Goal: Navigation & Orientation: Find specific page/section

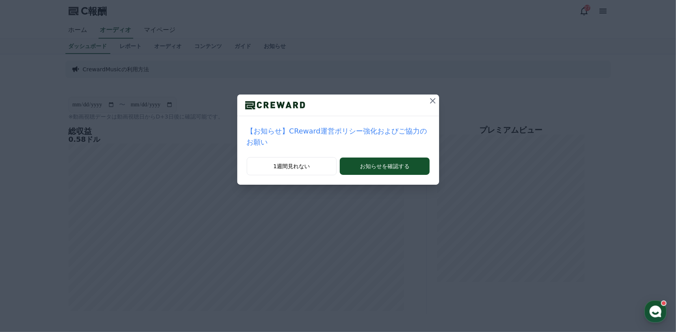
click at [428, 102] on icon at bounding box center [432, 100] width 9 height 9
click at [430, 102] on icon at bounding box center [433, 101] width 6 height 6
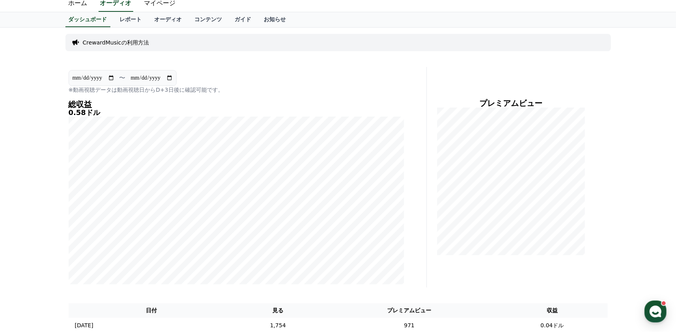
scroll to position [39, 0]
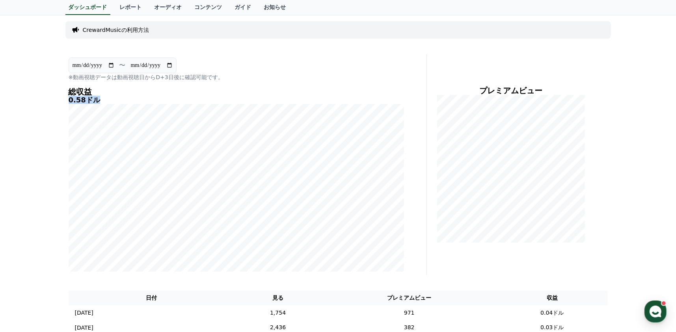
drag, startPoint x: 67, startPoint y: 100, endPoint x: 97, endPoint y: 97, distance: 29.7
click at [97, 97] on div "**********" at bounding box center [236, 164] width 342 height 221
click at [57, 133] on div "**********" at bounding box center [338, 333] width 676 height 637
drag, startPoint x: 66, startPoint y: 99, endPoint x: 96, endPoint y: 99, distance: 30.0
click at [96, 99] on div "**********" at bounding box center [236, 164] width 342 height 221
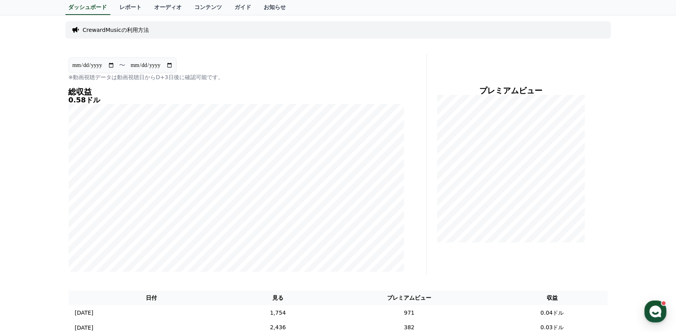
click at [67, 106] on div "**********" at bounding box center [236, 164] width 342 height 221
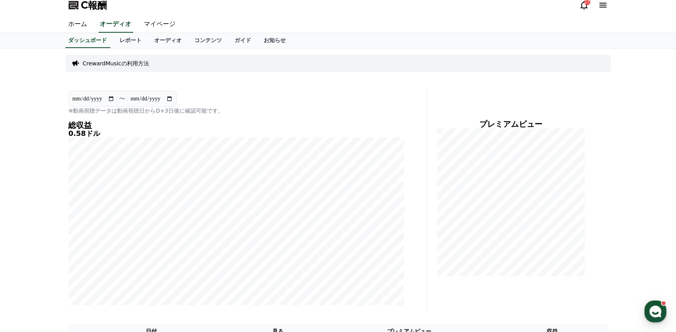
scroll to position [0, 0]
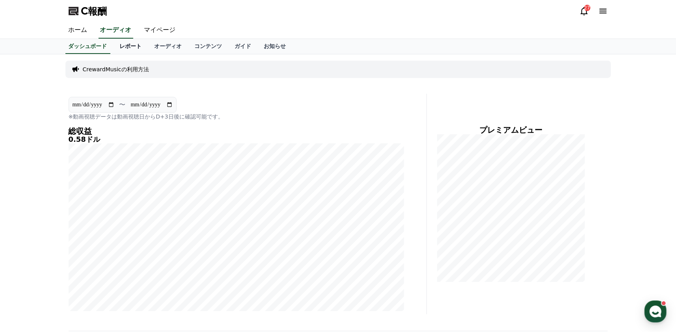
click at [120, 48] on font "レポート" at bounding box center [131, 46] width 22 height 6
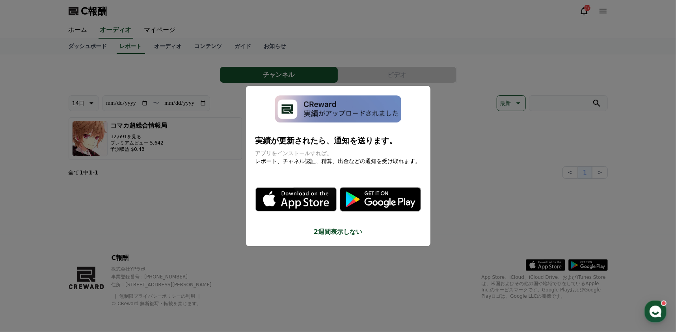
click at [137, 80] on button "モーダルを閉じる" at bounding box center [338, 166] width 676 height 332
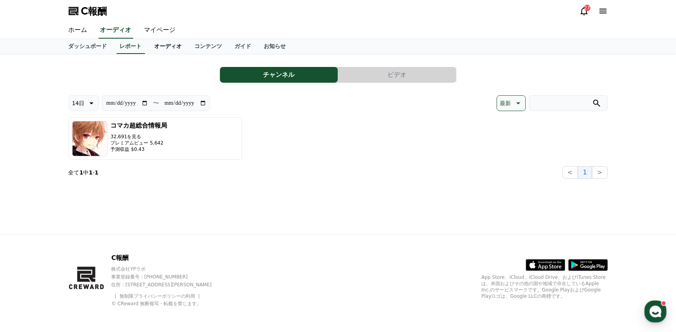
click at [155, 49] on font "オーディオ" at bounding box center [169, 46] width 28 height 6
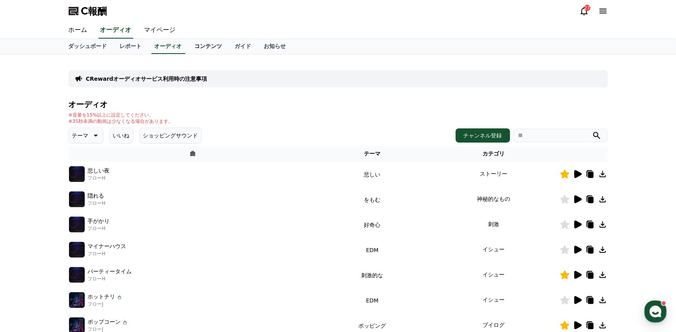
click at [195, 46] on font "コンテンツ" at bounding box center [209, 46] width 28 height 6
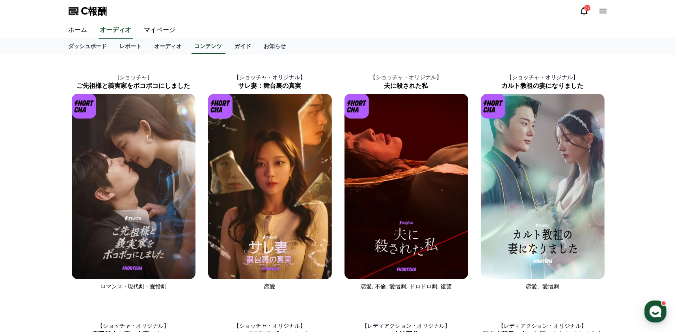
click at [235, 46] on font "ガイド" at bounding box center [243, 46] width 17 height 6
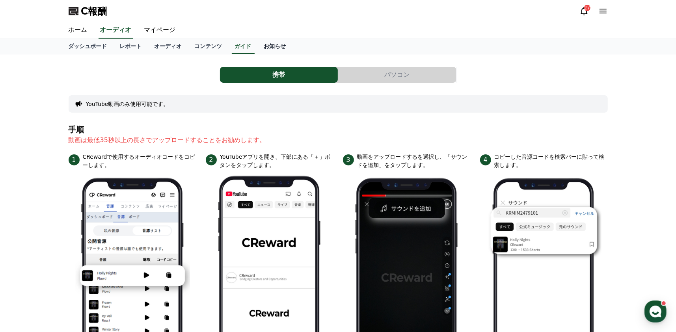
click at [264, 47] on font "お知らせ" at bounding box center [275, 46] width 22 height 6
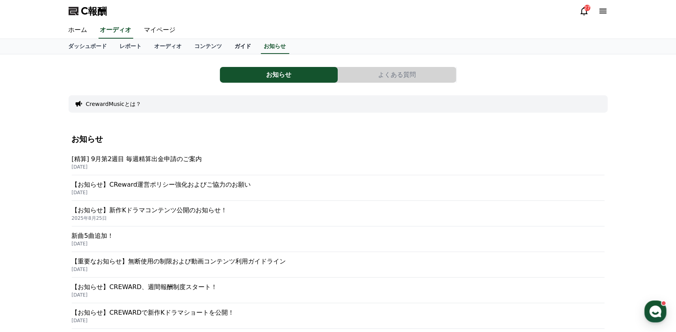
click at [235, 45] on font "ガイド" at bounding box center [243, 46] width 17 height 6
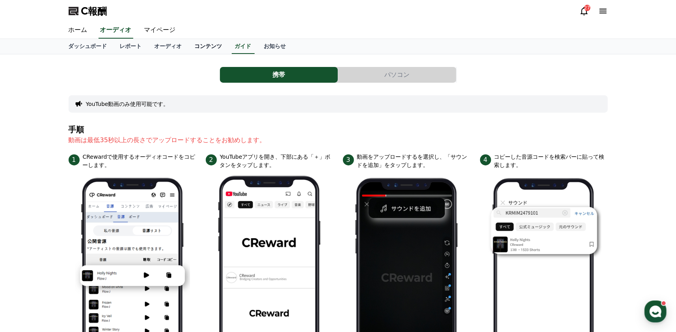
click at [195, 46] on font "コンテンツ" at bounding box center [209, 46] width 28 height 6
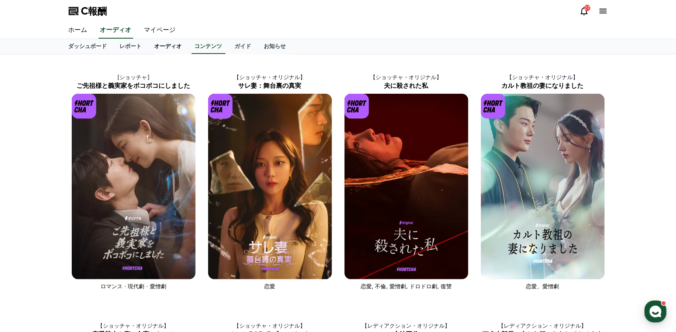
click at [155, 44] on font "オーディオ" at bounding box center [169, 46] width 28 height 6
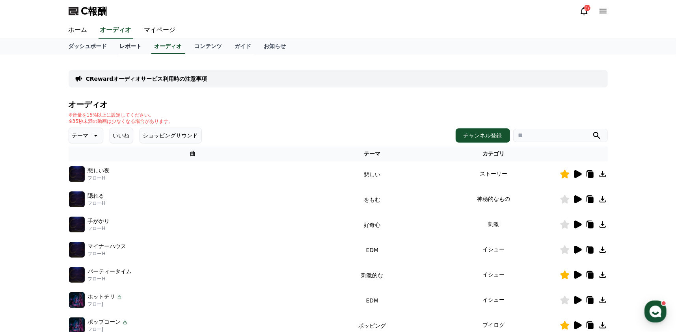
click at [120, 44] on font "レポート" at bounding box center [131, 46] width 22 height 6
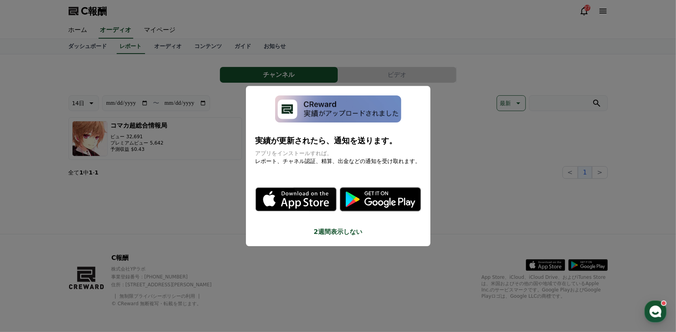
click at [87, 44] on button "モーダルを閉じる" at bounding box center [338, 166] width 676 height 332
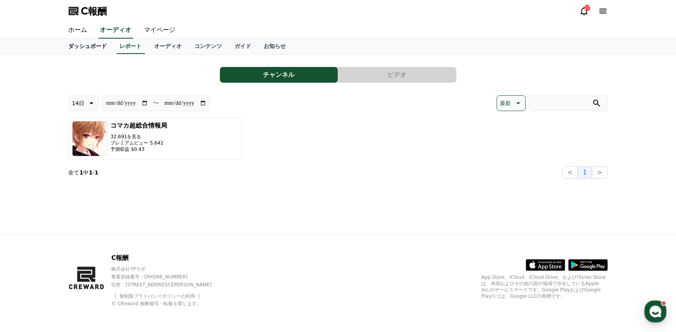
click at [90, 45] on font "ダッシュボード" at bounding box center [88, 46] width 39 height 6
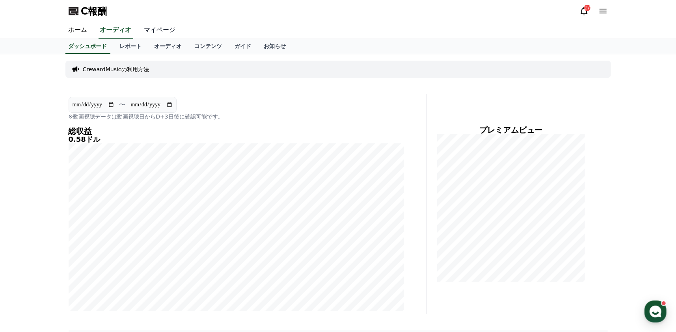
click at [146, 30] on font "マイページ" at bounding box center [160, 29] width 32 height 7
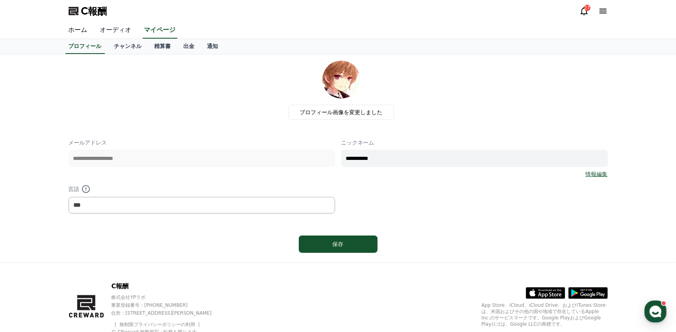
click at [113, 30] on font "オーディオ" at bounding box center [116, 29] width 32 height 7
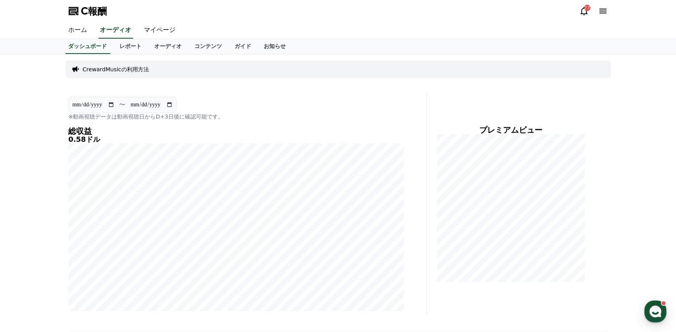
click at [77, 30] on font "ホーム" at bounding box center [78, 29] width 19 height 7
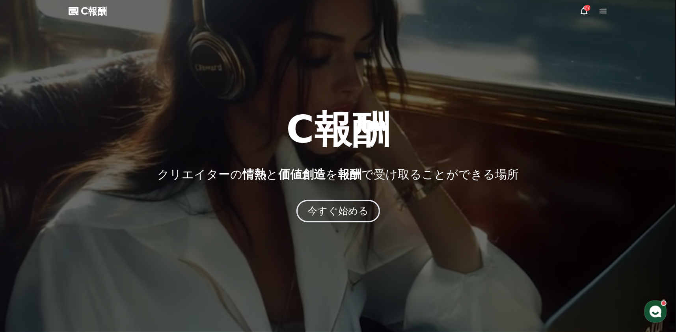
click at [332, 213] on font "今すぐ始める" at bounding box center [338, 210] width 61 height 11
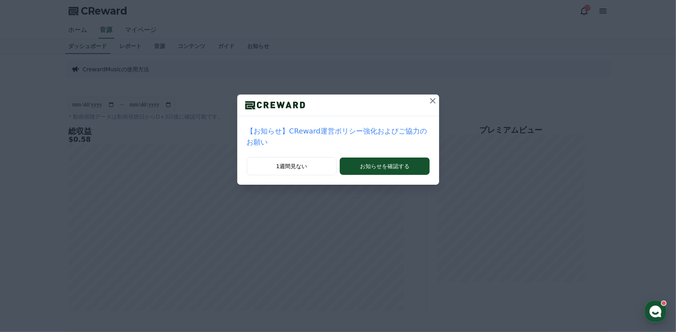
click at [430, 101] on icon at bounding box center [433, 101] width 6 height 6
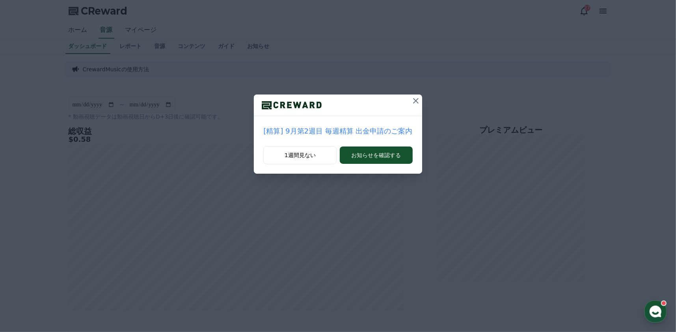
click at [413, 101] on icon at bounding box center [416, 101] width 6 height 6
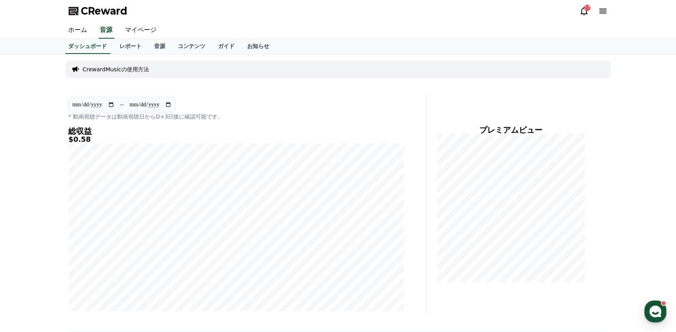
click at [584, 9] on icon at bounding box center [584, 11] width 7 height 8
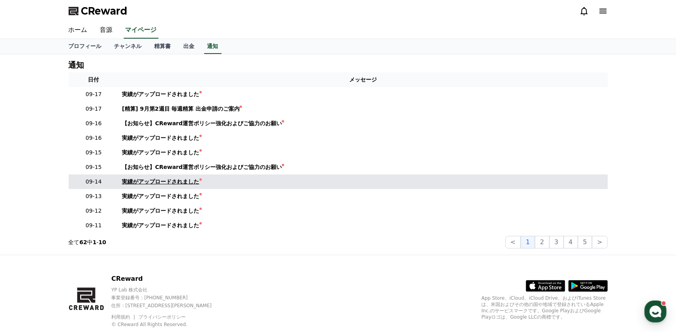
click at [138, 183] on div "実績がアップロードされました" at bounding box center [160, 182] width 77 height 8
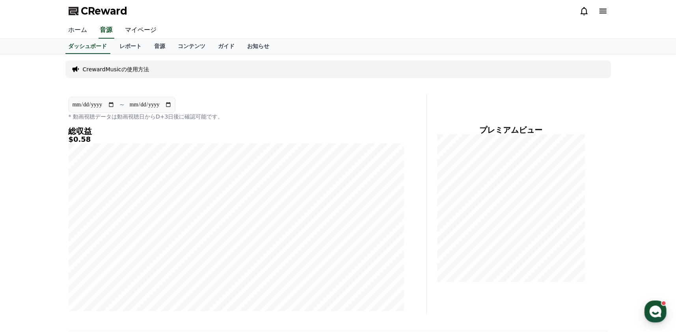
click at [77, 38] on link "ホーム" at bounding box center [78, 30] width 32 height 17
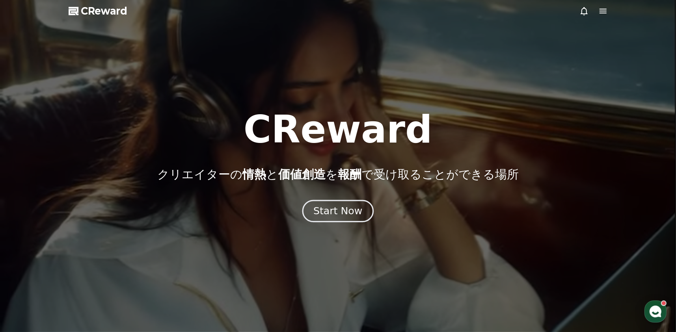
click at [337, 214] on div "Start Now" at bounding box center [338, 211] width 49 height 13
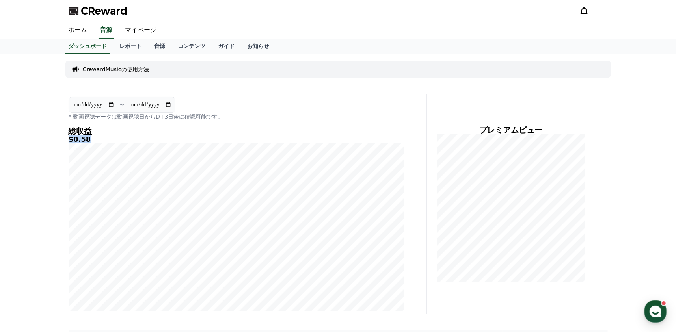
drag, startPoint x: 88, startPoint y: 139, endPoint x: 68, endPoint y: 139, distance: 19.7
click at [68, 139] on div "**********" at bounding box center [236, 204] width 342 height 221
drag, startPoint x: 69, startPoint y: 141, endPoint x: 96, endPoint y: 142, distance: 26.4
click at [96, 142] on h5 "$0.58" at bounding box center [237, 140] width 336 height 8
